Goal: Information Seeking & Learning: Find specific fact

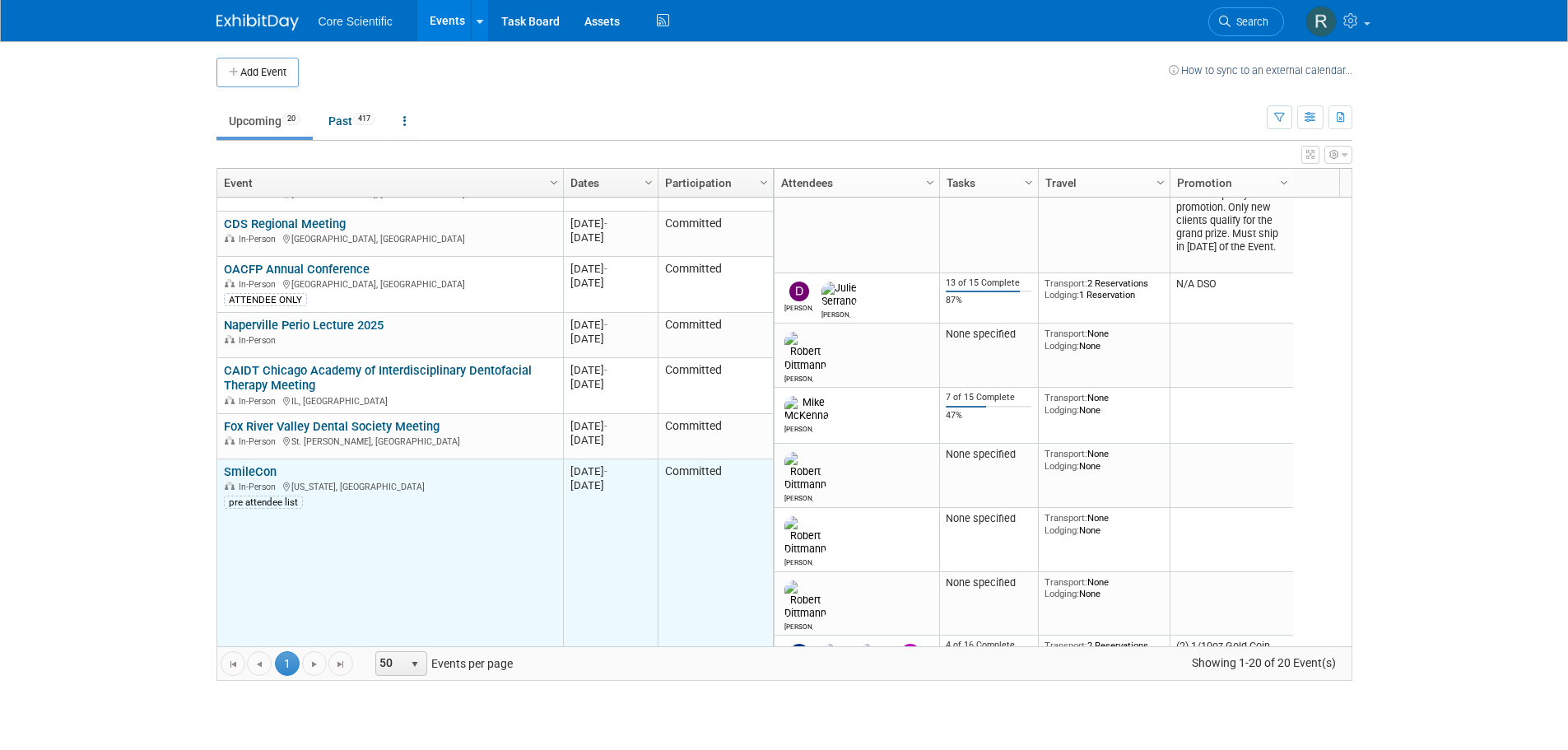
scroll to position [198, 0]
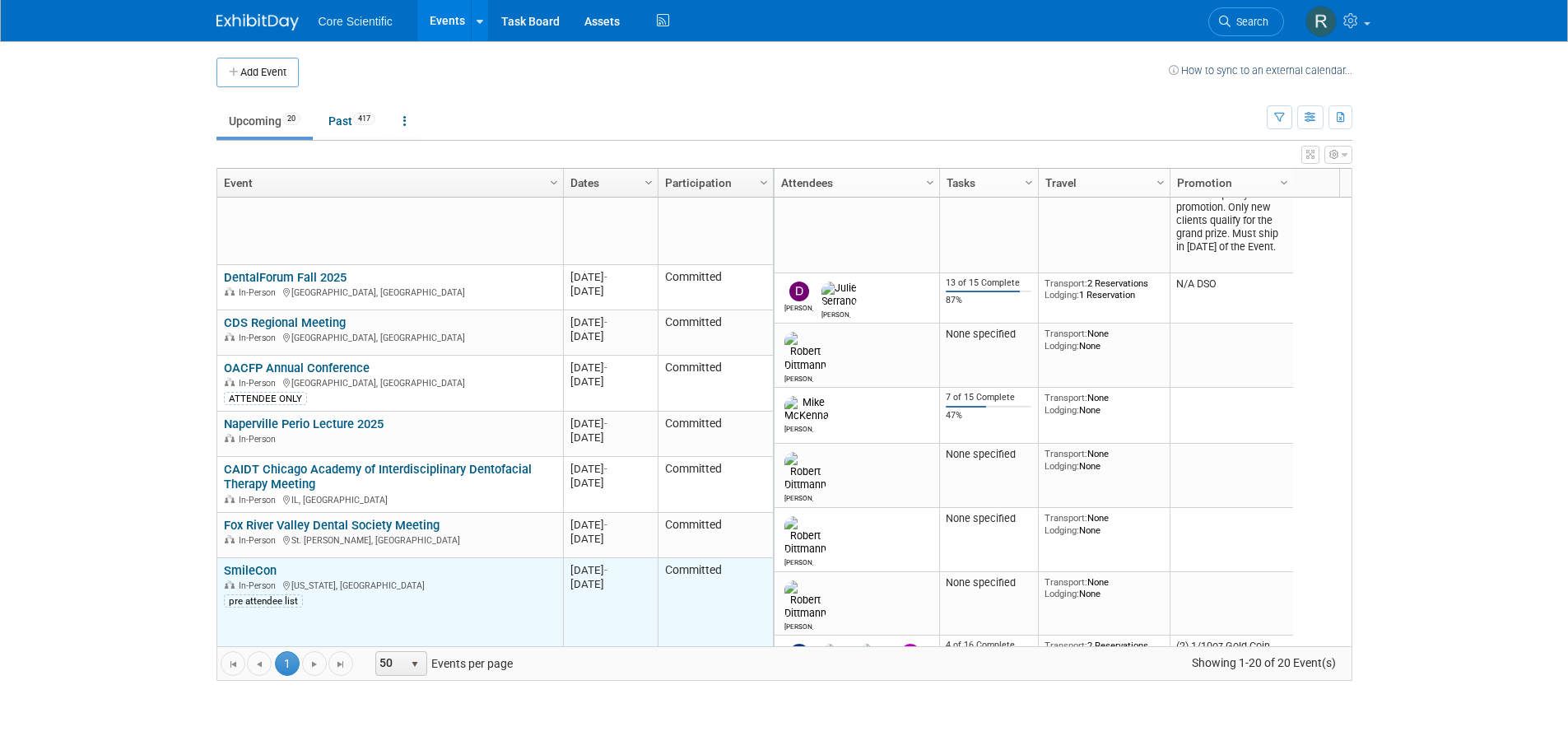
click at [270, 575] on link "SmileCon" at bounding box center [250, 570] width 52 height 15
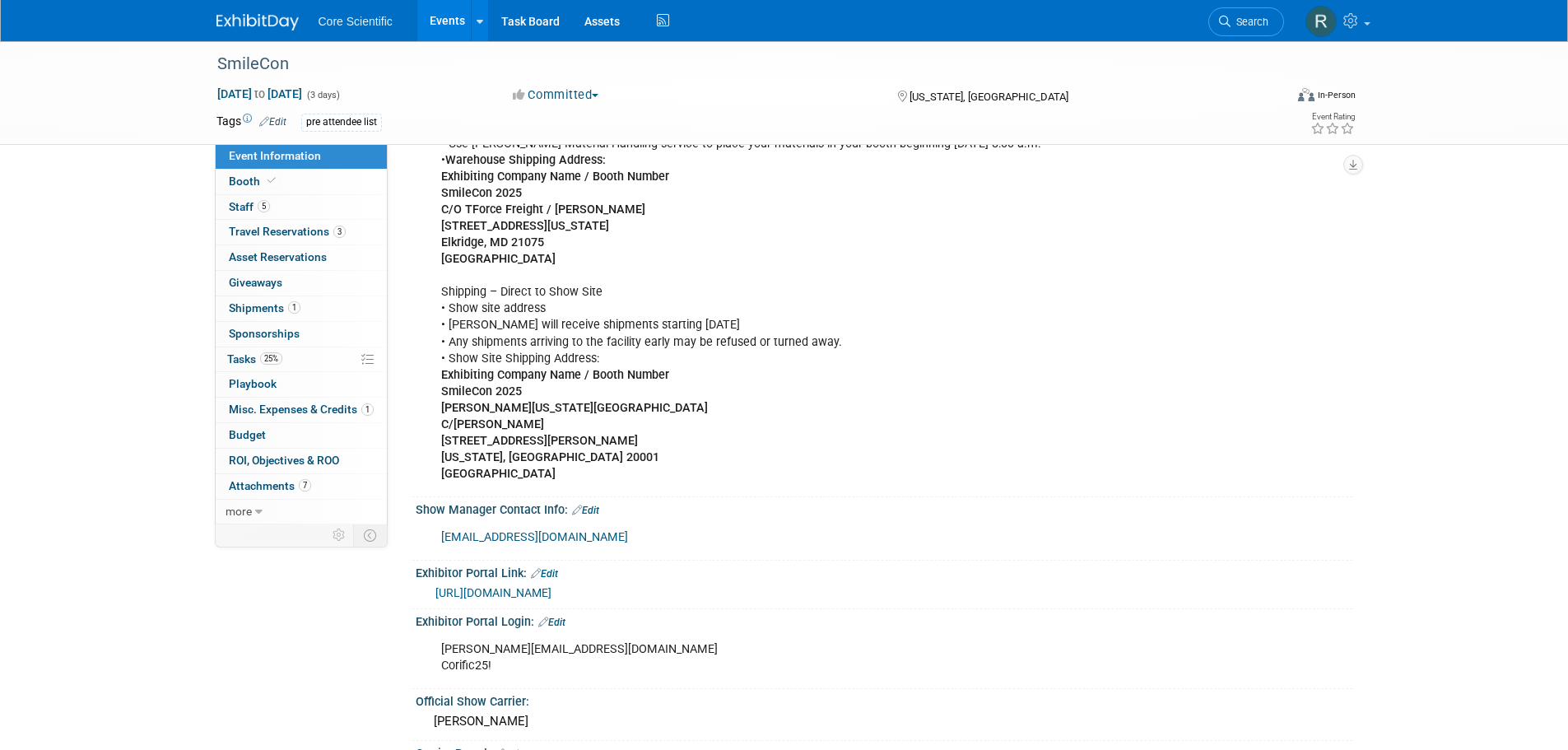
scroll to position [1070, 0]
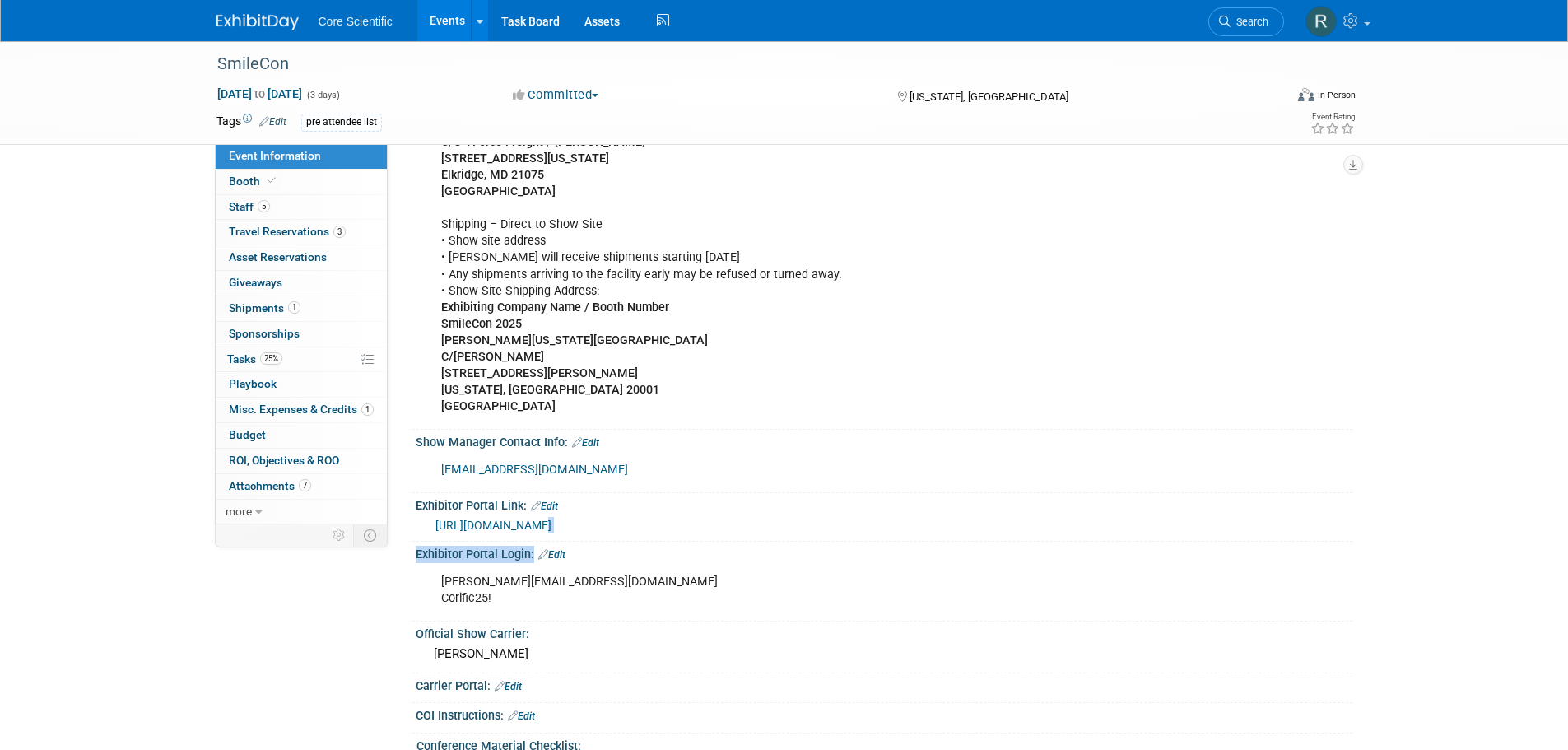
drag, startPoint x: 607, startPoint y: 556, endPoint x: 578, endPoint y: 530, distance: 38.9
click at [525, 507] on div "Convention Code: SMIOCT25 Event Venue Name: Walter E. Washington Convention Cen…" at bounding box center [876, 168] width 927 height 2151
click at [578, 542] on div "Exhibitor Portal Login: Edit" at bounding box center [884, 552] width 937 height 21
drag, startPoint x: 600, startPoint y: 540, endPoint x: 557, endPoint y: 513, distance: 50.8
click at [565, 507] on div "Convention Code: SMIOCT25 Event Venue Name: Walter E. Washington Convention Cen…" at bounding box center [876, 168] width 927 height 2151
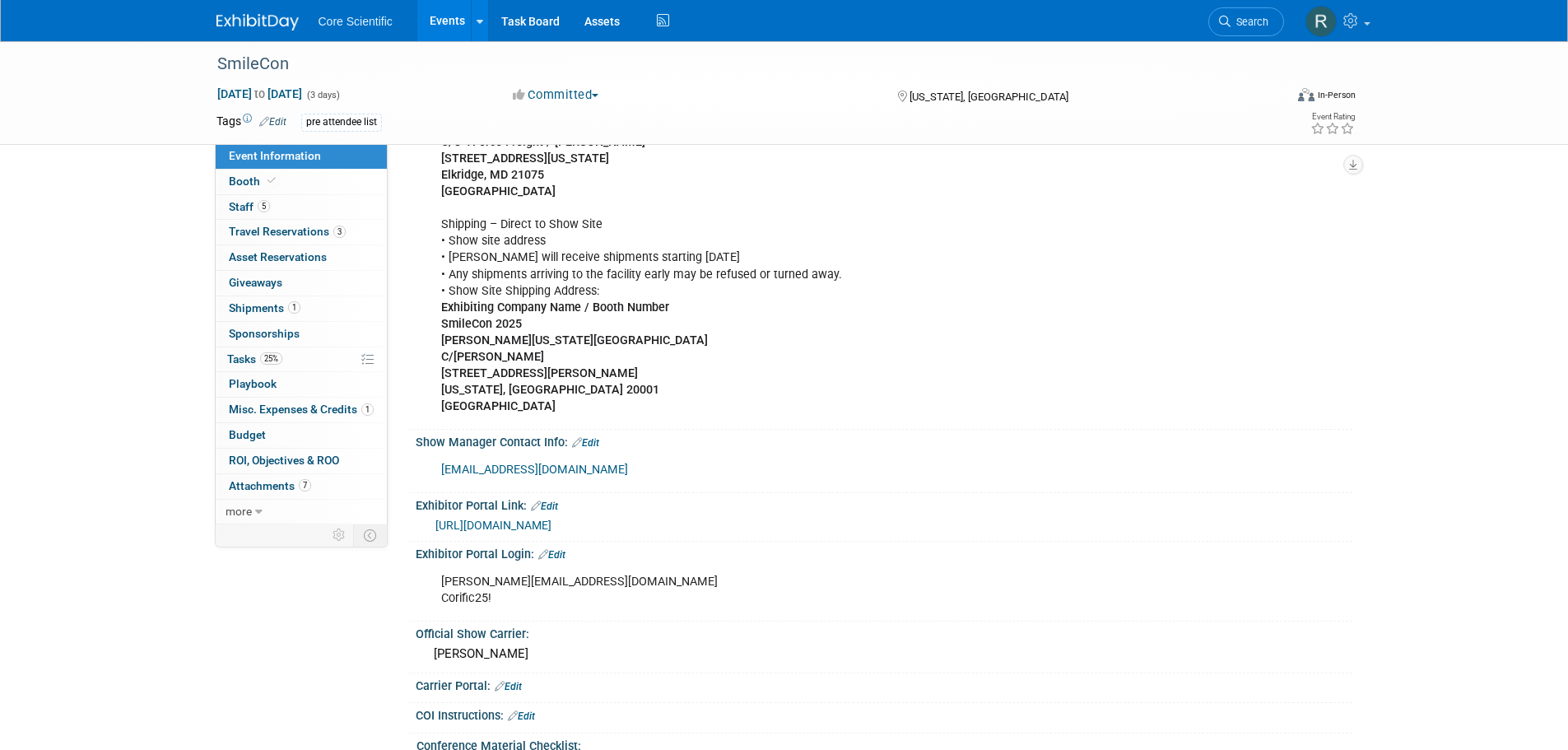
click at [907, 579] on div "alissa@core-scientific.com Corific25!" at bounding box center [800, 590] width 742 height 49
drag, startPoint x: 493, startPoint y: 535, endPoint x: 654, endPoint y: 554, distance: 162.1
click at [624, 569] on div "Convention Code: SMIOCT25 Event Venue Name: Walter E. Washington Convention Cen…" at bounding box center [876, 168] width 927 height 2151
click at [654, 554] on div "Exhibitor Portal Login: Edit" at bounding box center [884, 552] width 937 height 21
drag, startPoint x: 416, startPoint y: 519, endPoint x: 608, endPoint y: 527, distance: 192.2
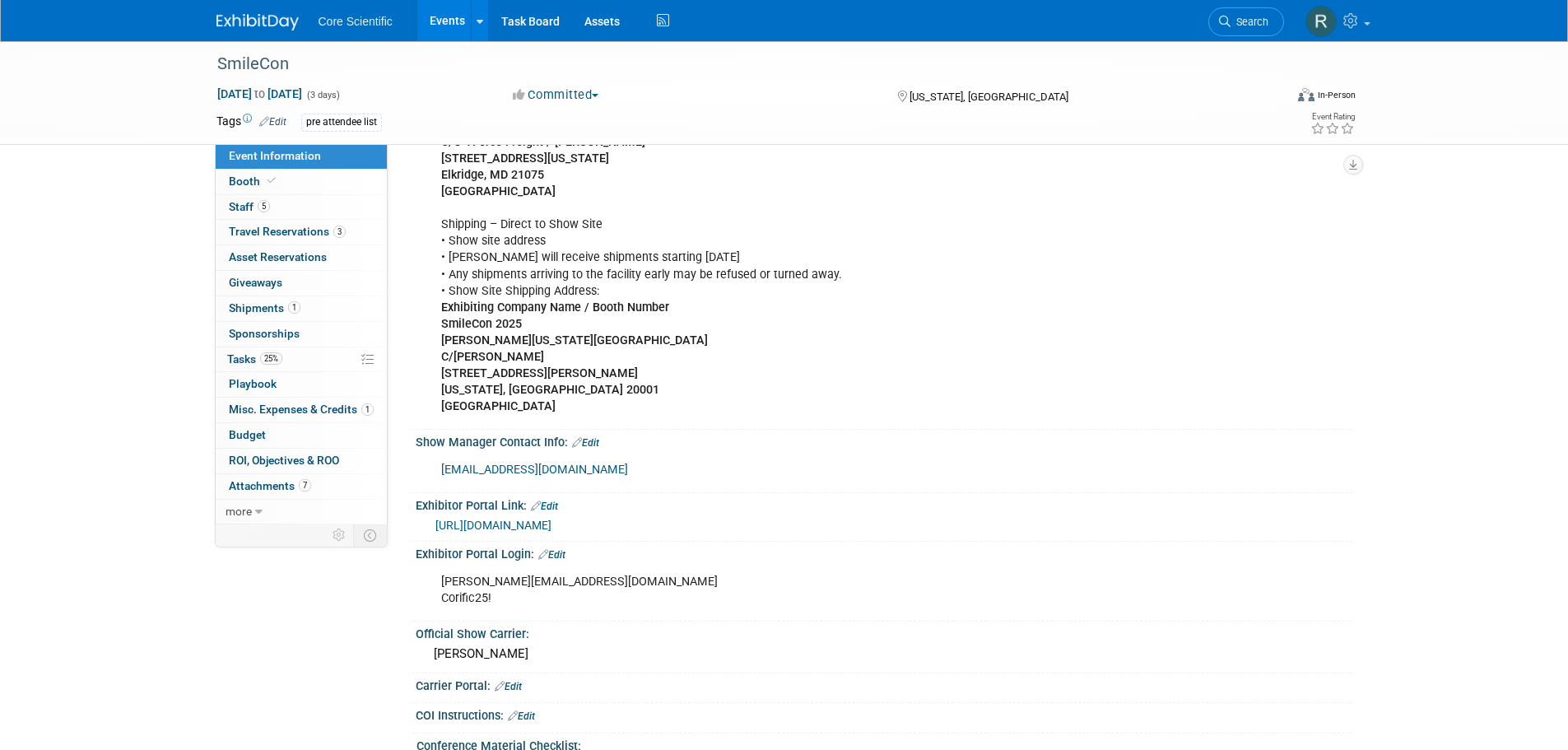
click at [608, 527] on div "https://smithbucklin.expocad.com/Exhibitor/ResourceCenter" at bounding box center [884, 524] width 937 height 24
copy link "https://smithbucklin.expocad.com"
